Goal: Task Accomplishment & Management: Use online tool/utility

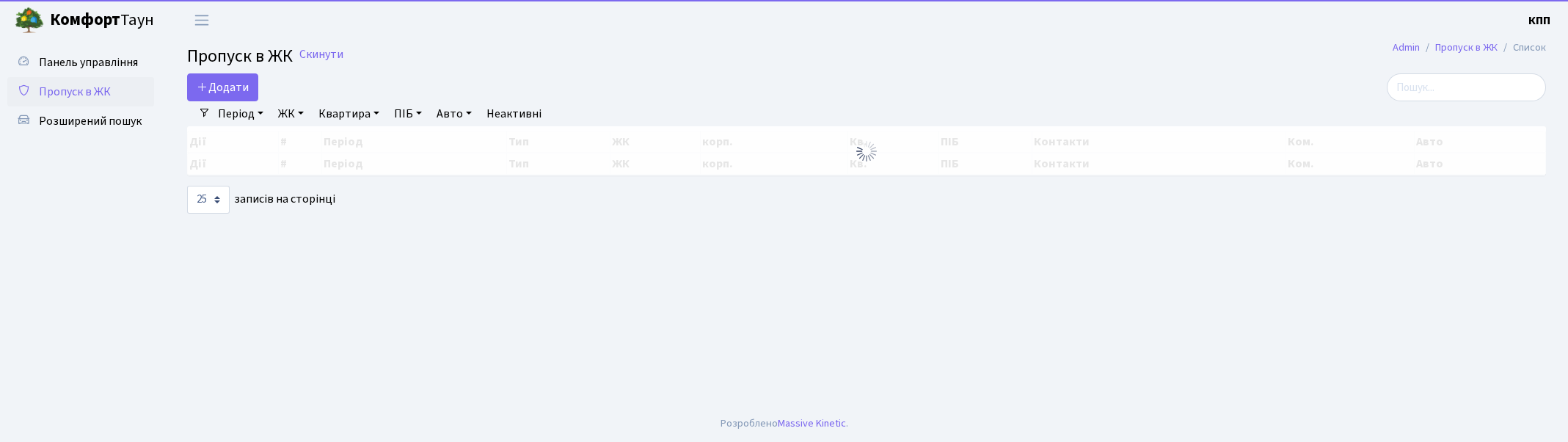
select select "25"
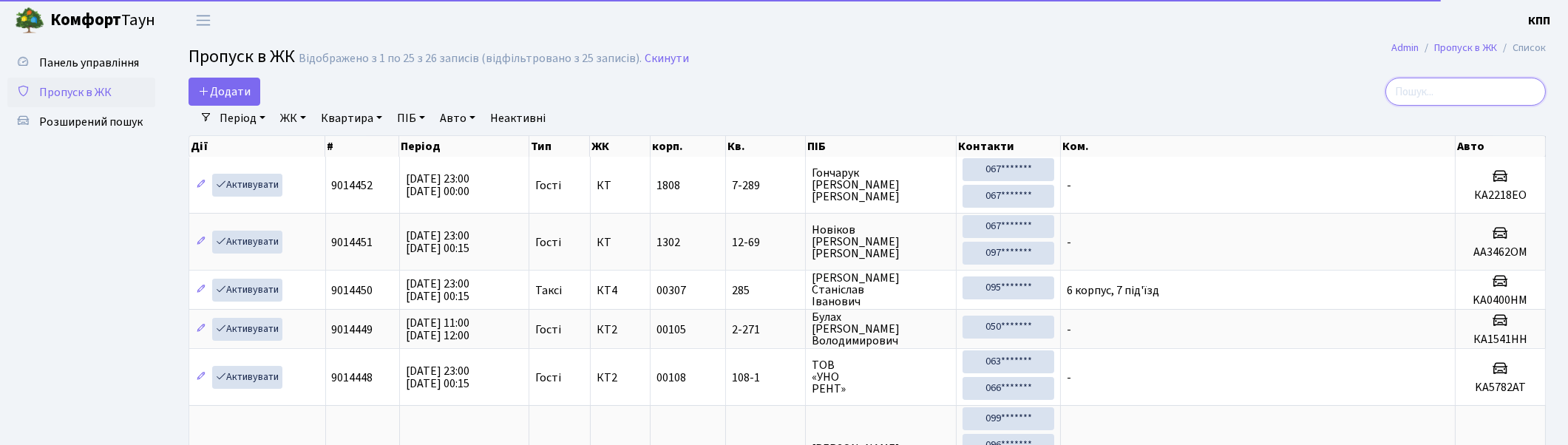
click at [1513, 85] on input "search" at bounding box center [1466, 91] width 160 height 28
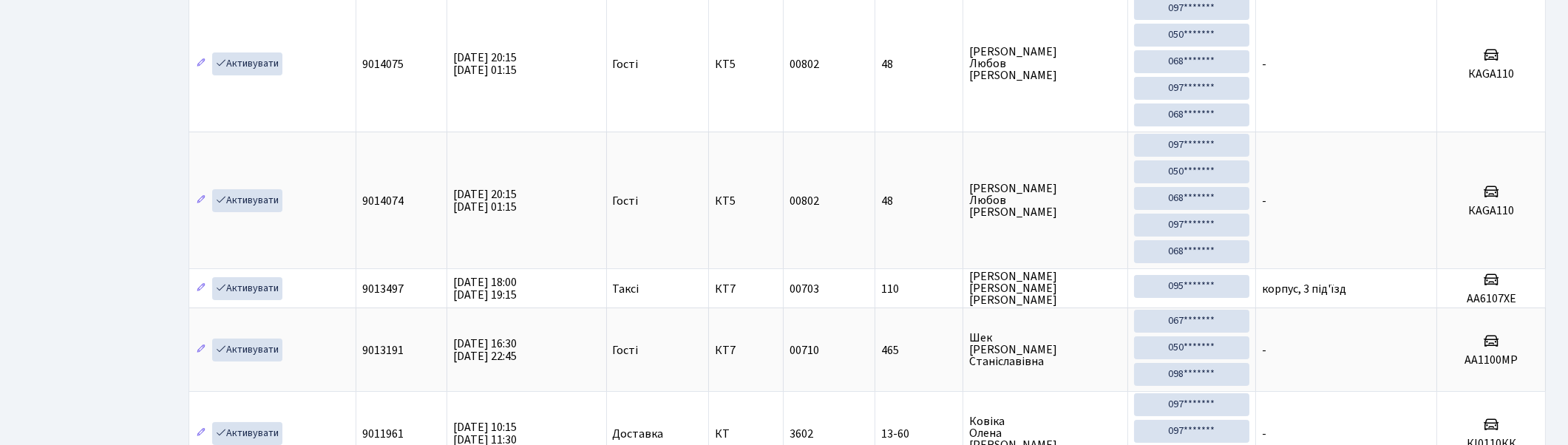
scroll to position [410, 0]
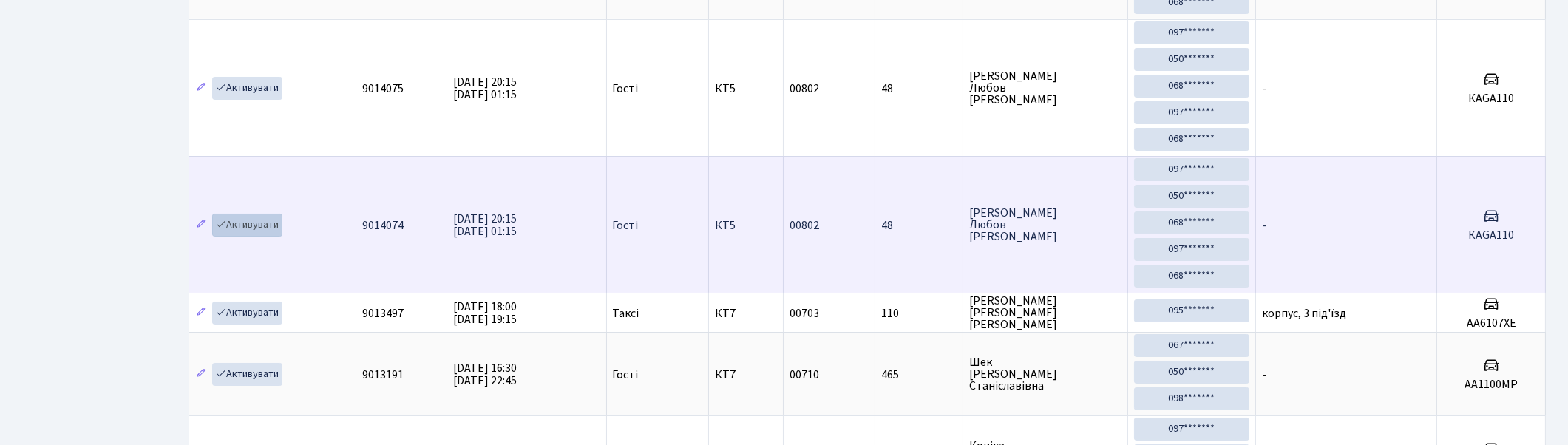
type input "110"
click at [239, 227] on link "Активувати" at bounding box center [247, 225] width 70 height 23
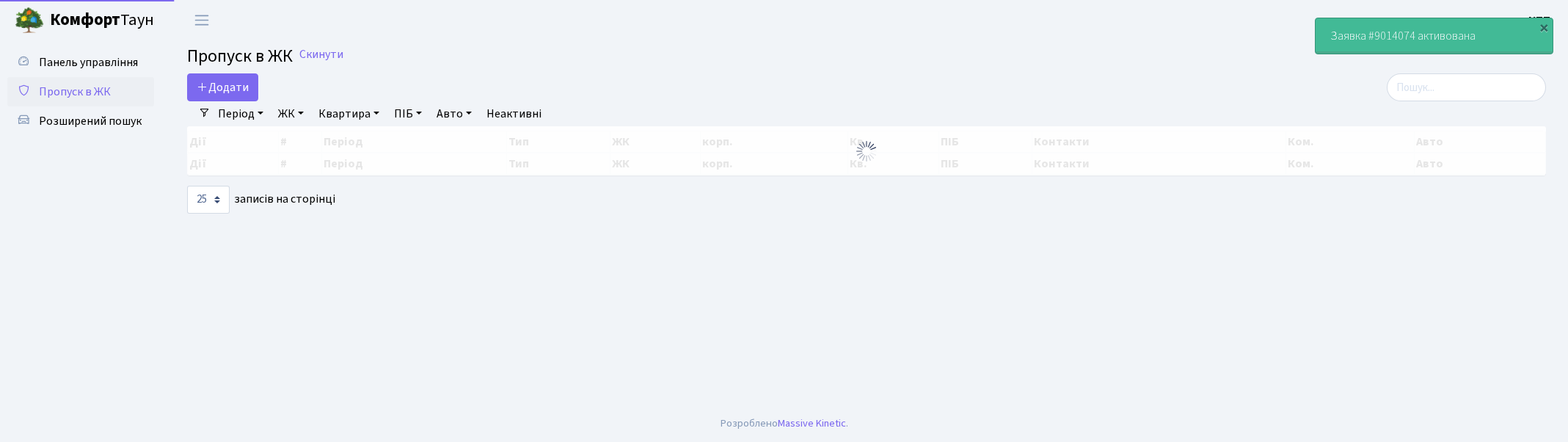
select select "25"
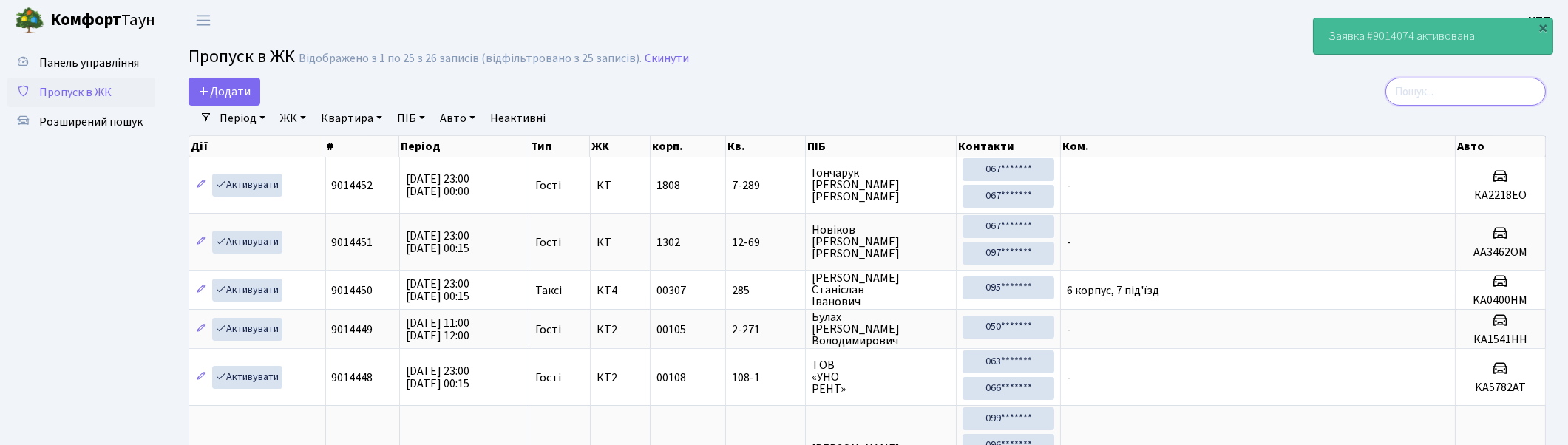
click at [1428, 88] on input "search" at bounding box center [1466, 91] width 160 height 28
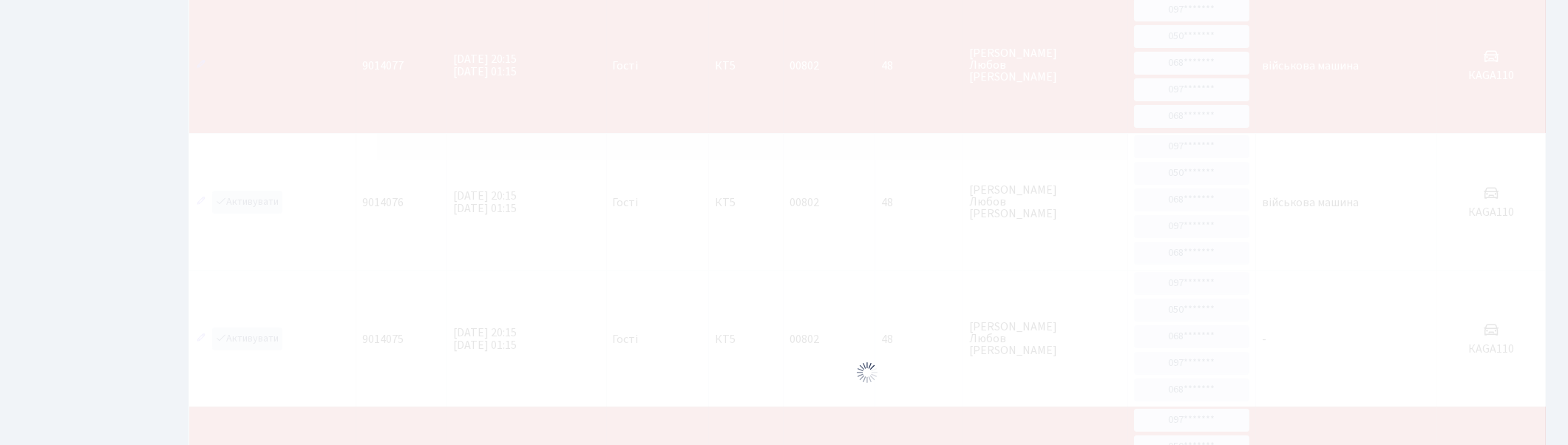
scroll to position [164, 0]
type input "110"
click at [249, 200] on div at bounding box center [867, 367] width 1358 height 802
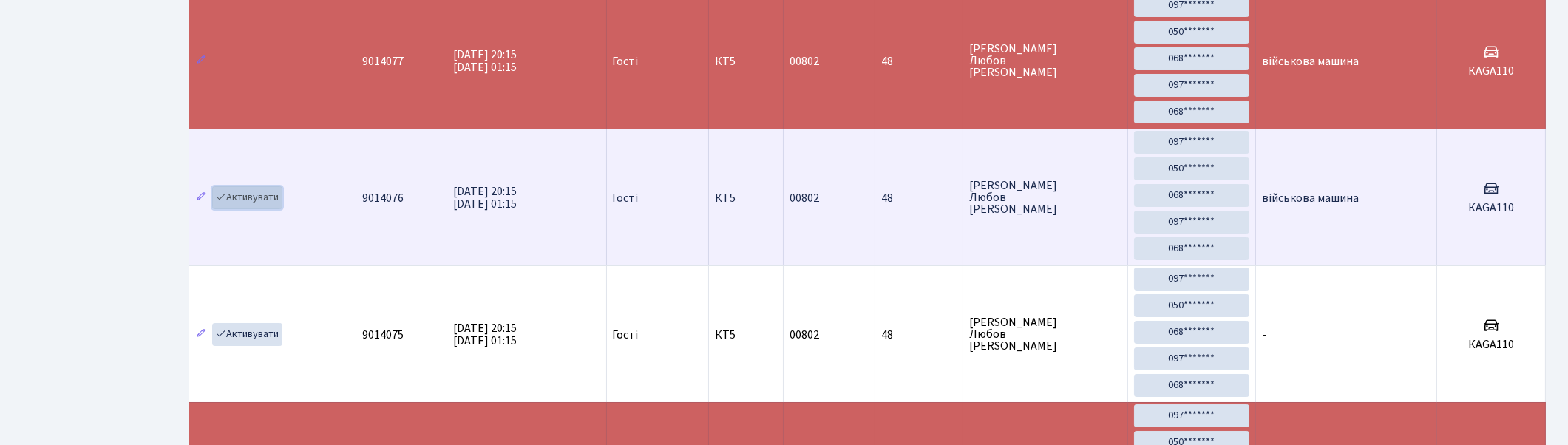
click at [257, 200] on link "Активувати" at bounding box center [247, 197] width 70 height 23
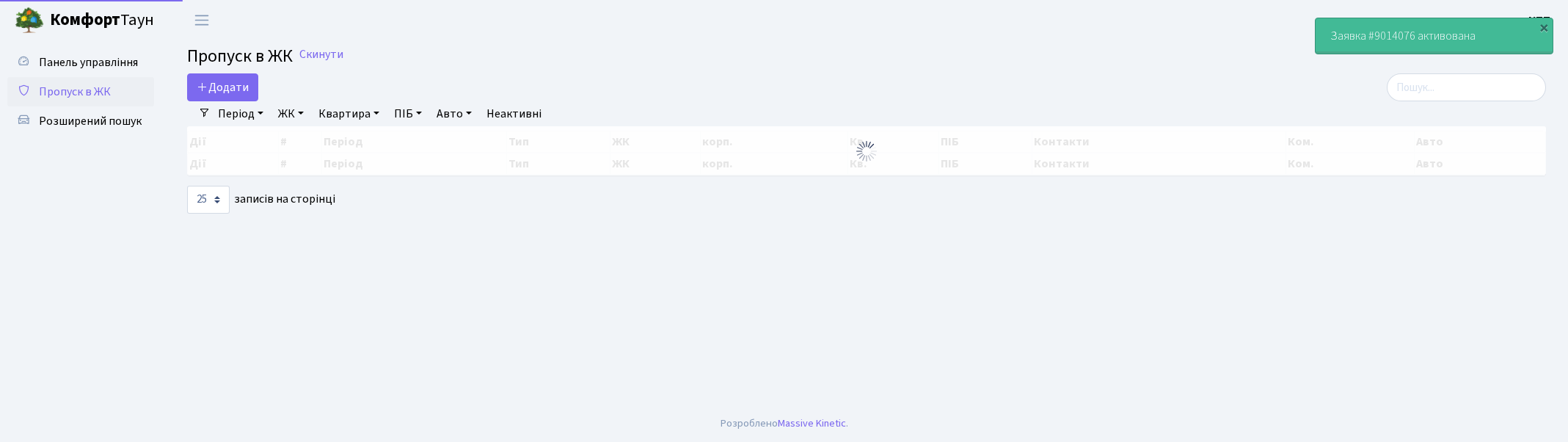
select select "25"
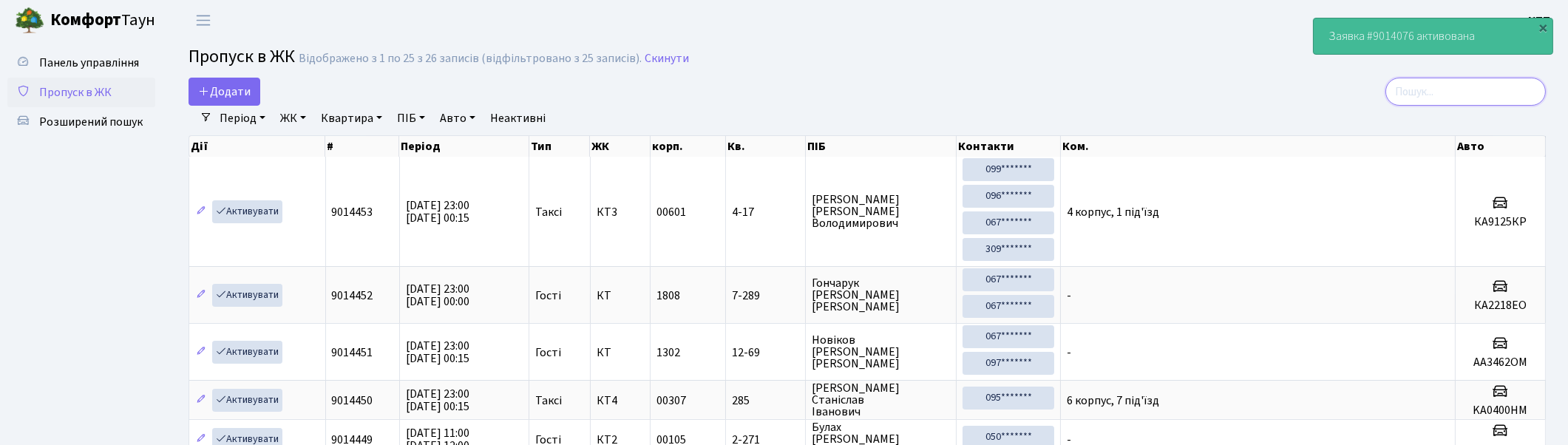
click at [1448, 89] on input "search" at bounding box center [1466, 91] width 160 height 28
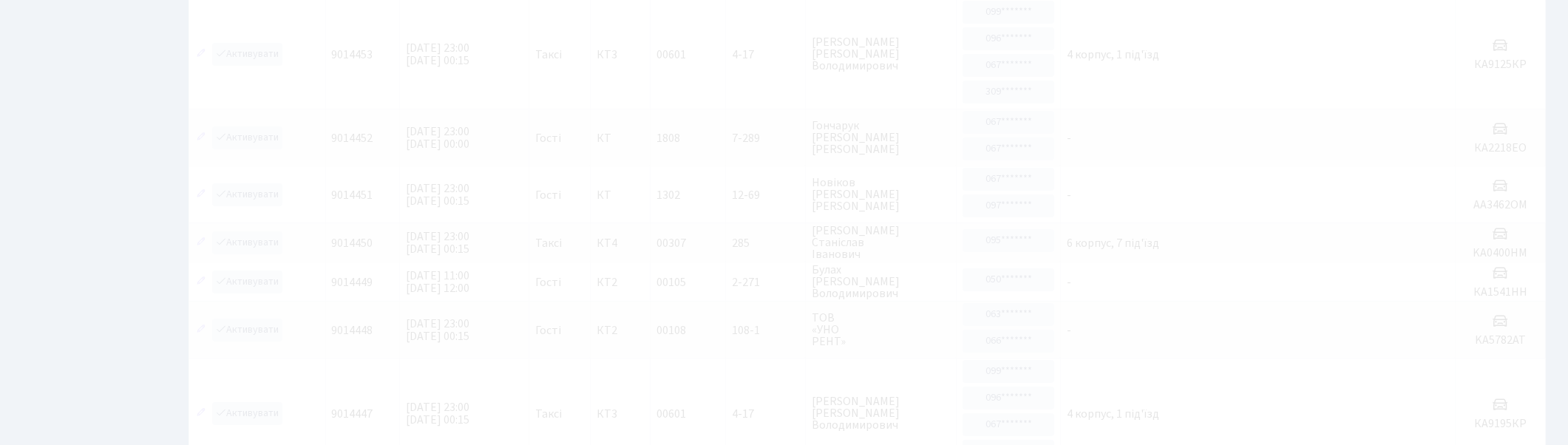
scroll to position [164, 0]
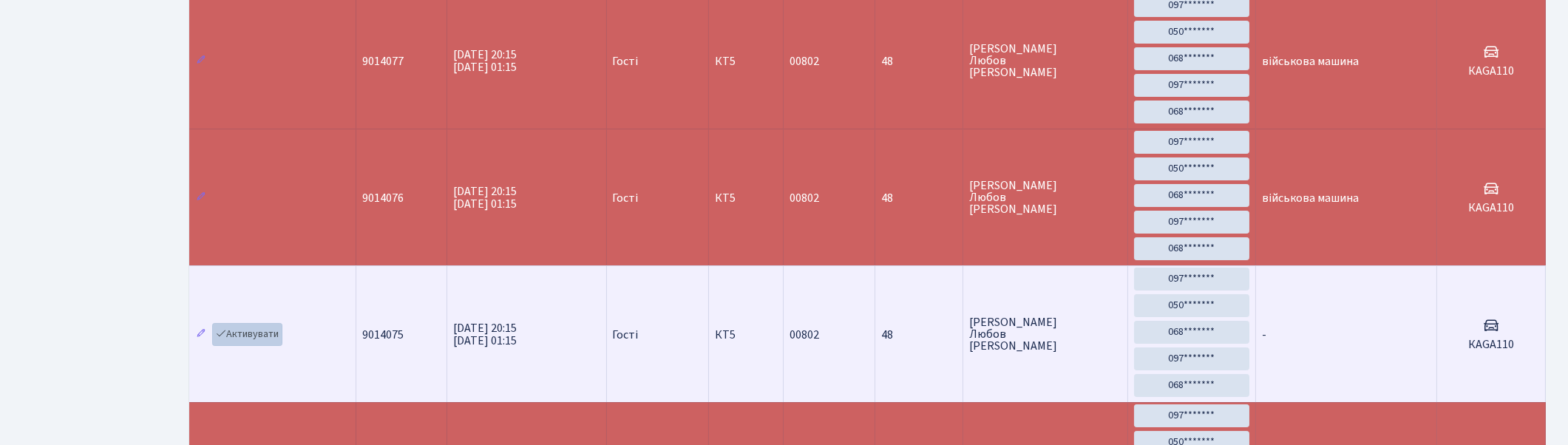
type input "110"
click at [255, 334] on link "Активувати" at bounding box center [247, 335] width 70 height 23
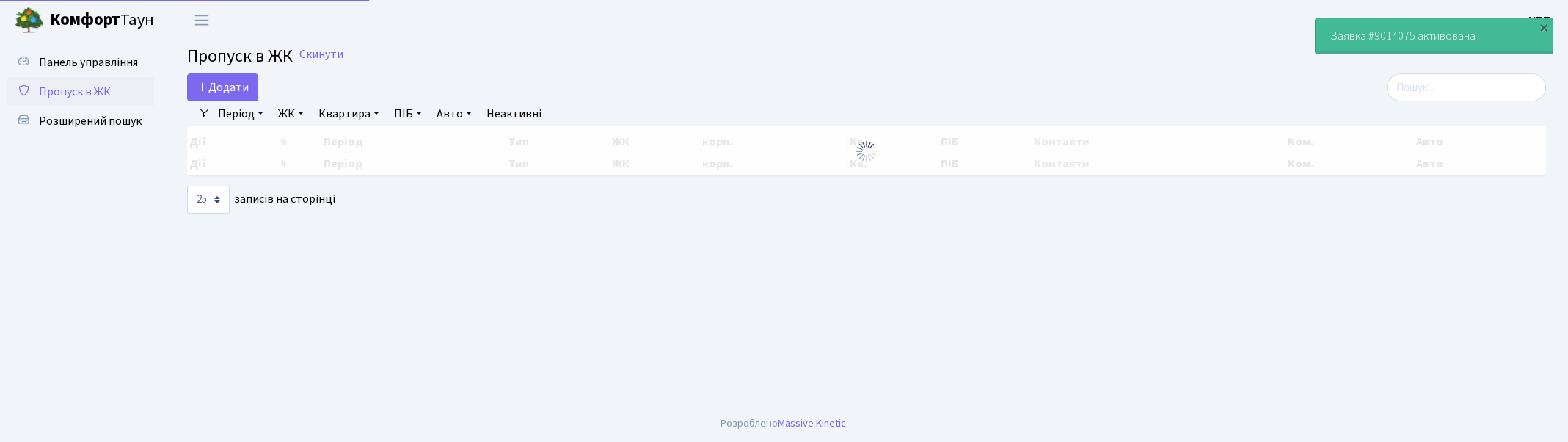
select select "25"
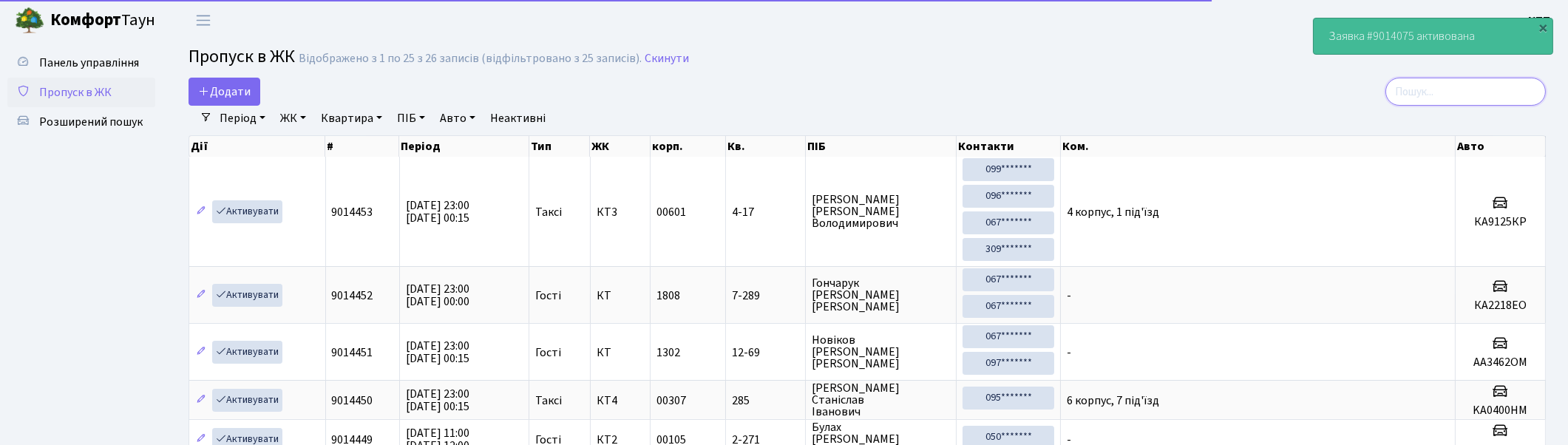
click at [1498, 94] on input "search" at bounding box center [1466, 91] width 160 height 28
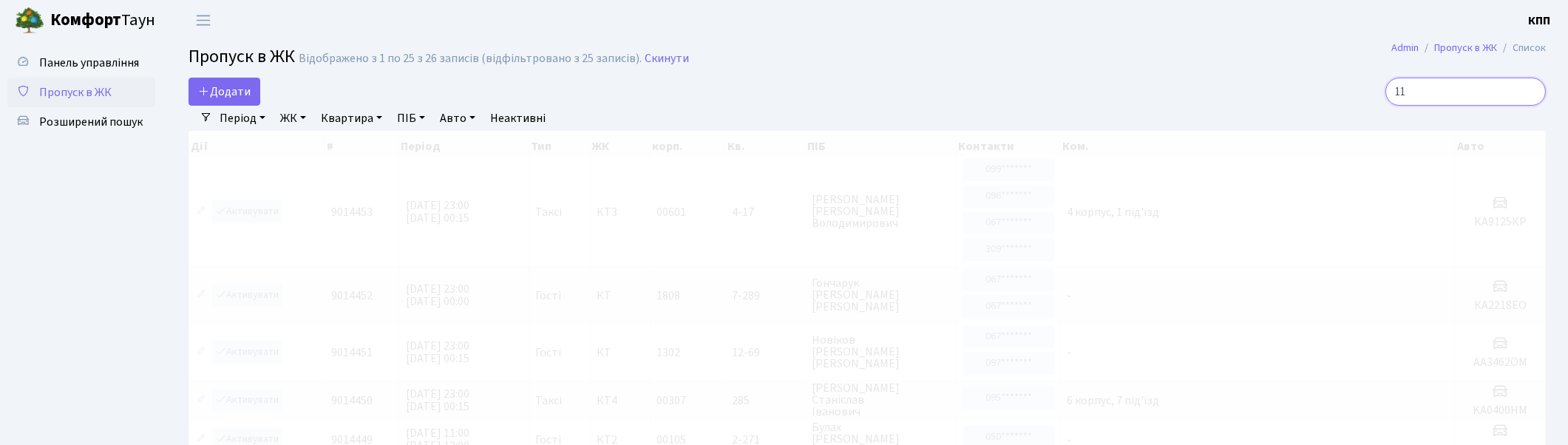
type input "110"
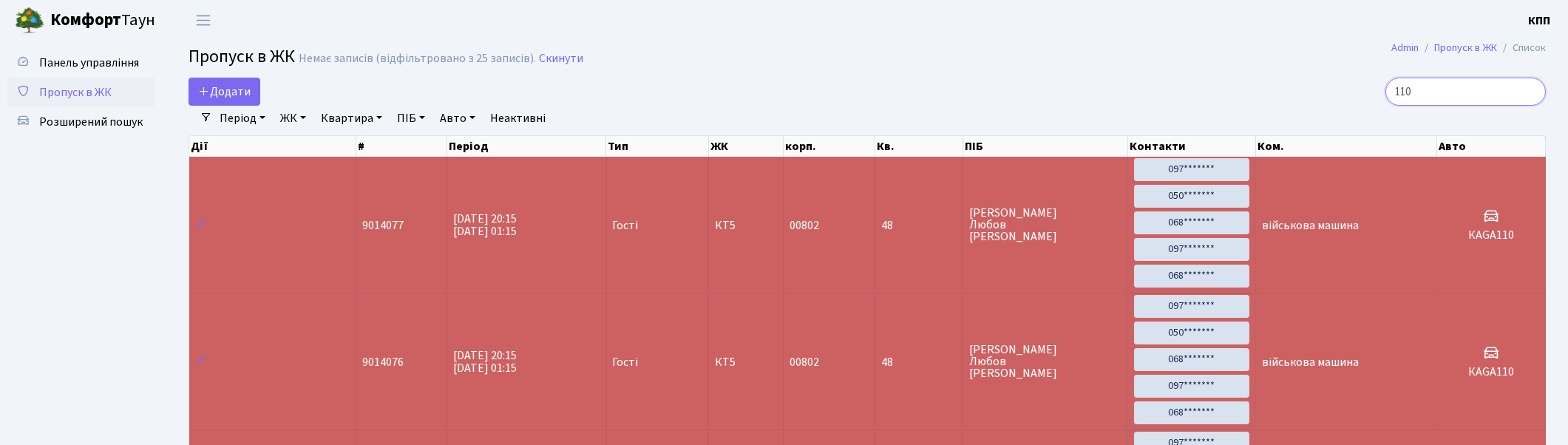
click at [1531, 89] on input "110" at bounding box center [1466, 91] width 160 height 28
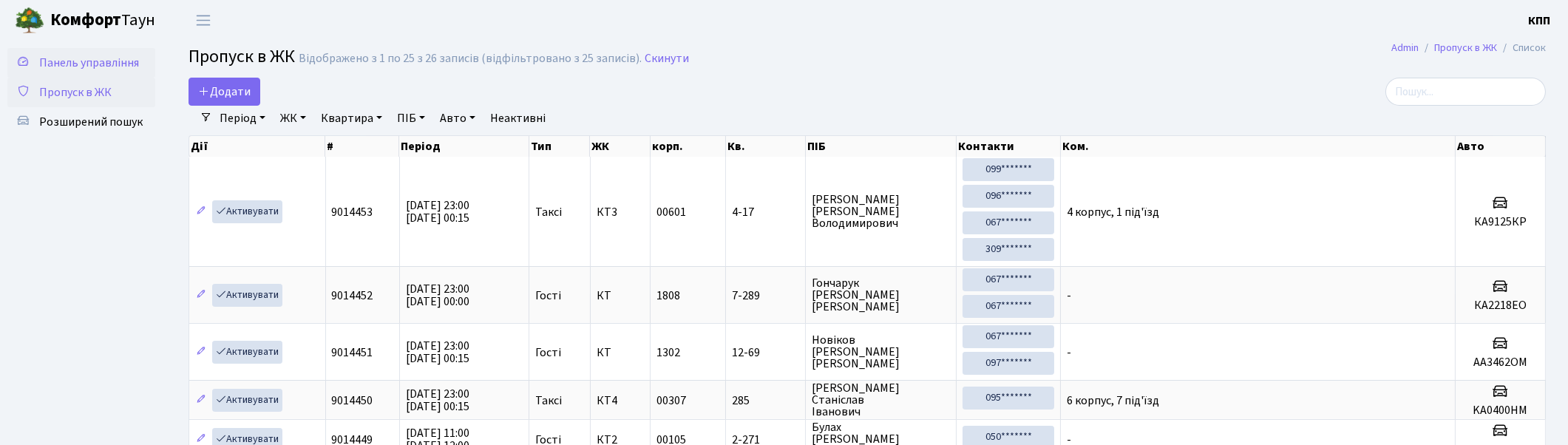
click at [114, 61] on span "Панель управління" at bounding box center [88, 62] width 100 height 16
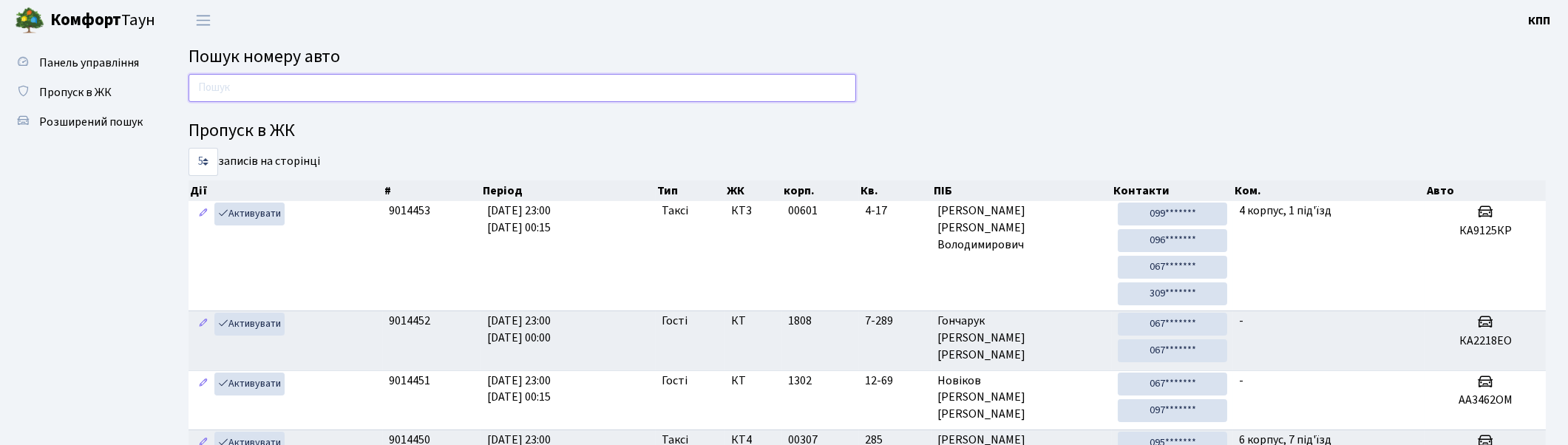
click at [249, 86] on input "text" at bounding box center [522, 88] width 668 height 28
click at [252, 89] on input "text" at bounding box center [522, 88] width 668 height 28
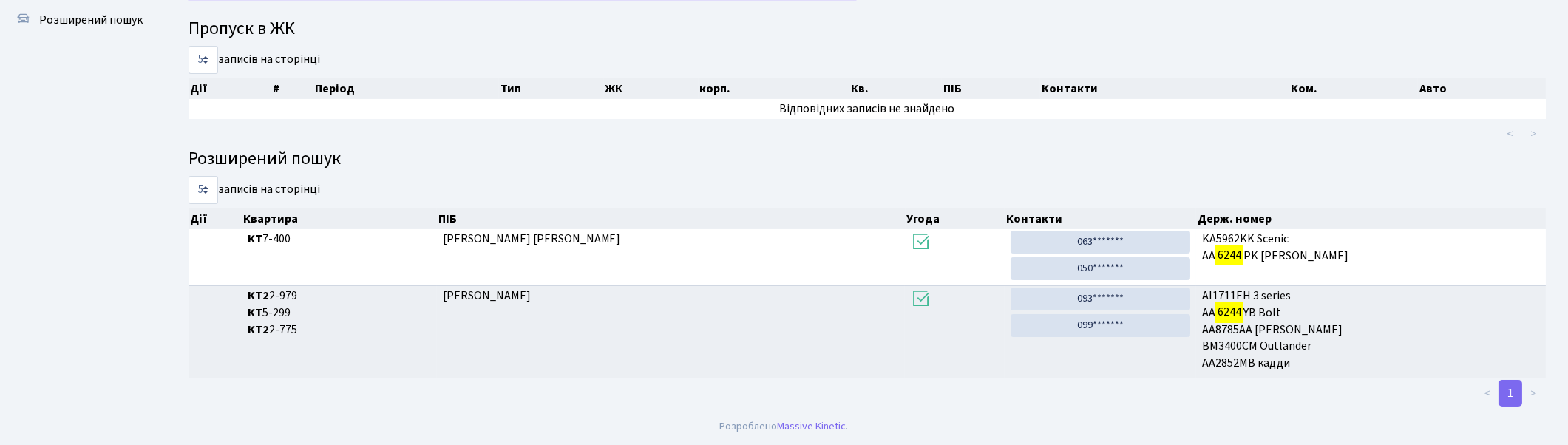
scroll to position [79, 0]
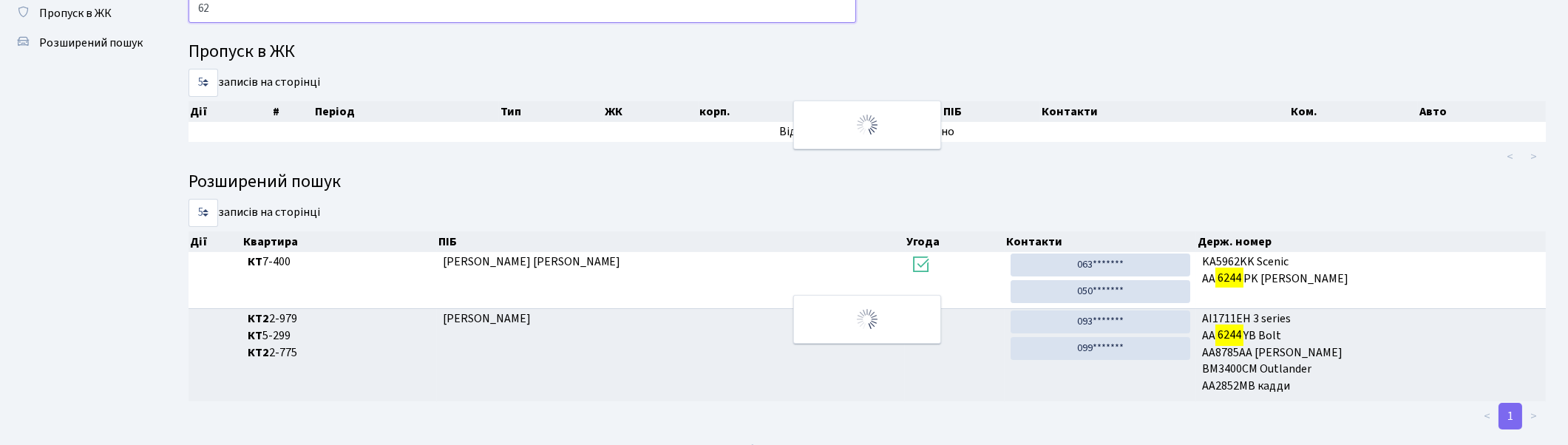
type input "6"
